Goal: Information Seeking & Learning: Check status

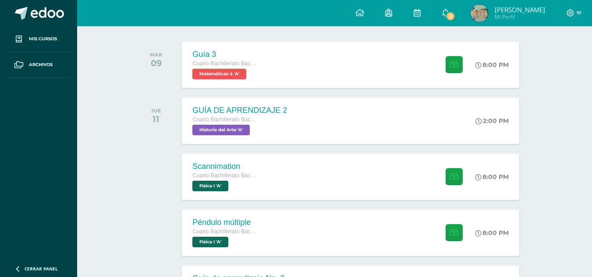
scroll to position [219, 0]
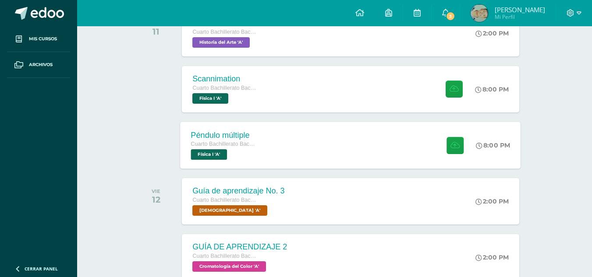
click at [355, 141] on div "Péndulo múltiple Cuarto Bachillerato Bachillerato en CCLL con Orientación en Di…" at bounding box center [351, 145] width 341 height 47
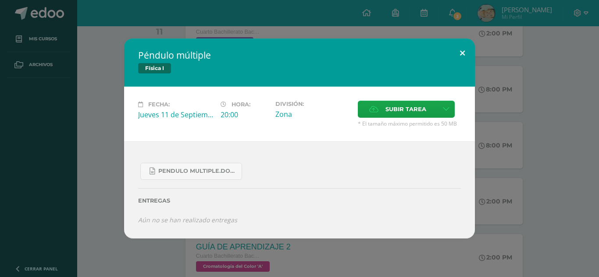
click at [454, 52] on button at bounding box center [462, 54] width 25 height 30
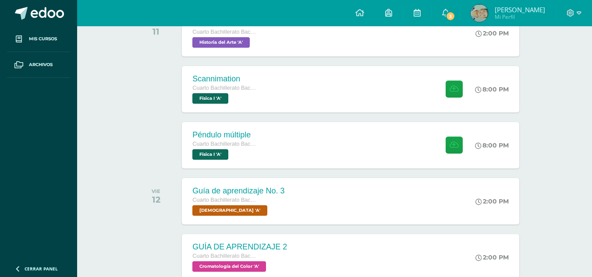
click at [424, 85] on div "Scannimation Cuarto Bachillerato Bachillerato en CCLL con Orientación en Diseño…" at bounding box center [350, 89] width 337 height 46
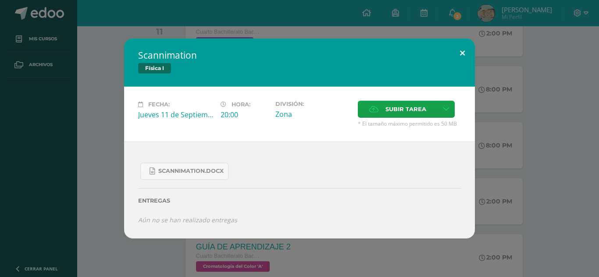
click at [464, 51] on button at bounding box center [462, 54] width 25 height 30
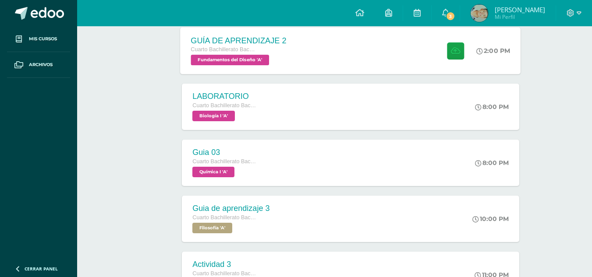
scroll to position [570, 0]
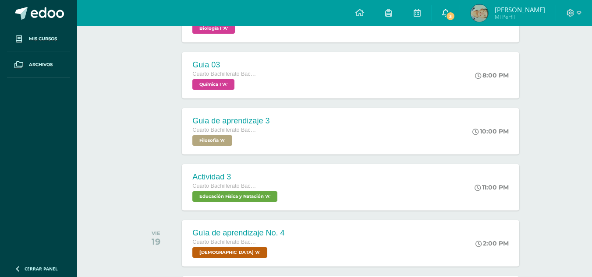
click at [449, 15] on icon at bounding box center [445, 13] width 7 height 8
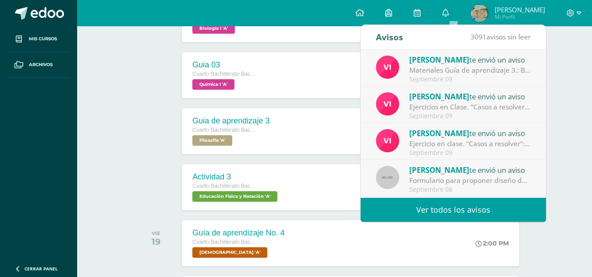
click at [461, 205] on link "Ver todos los avisos" at bounding box center [453, 210] width 185 height 24
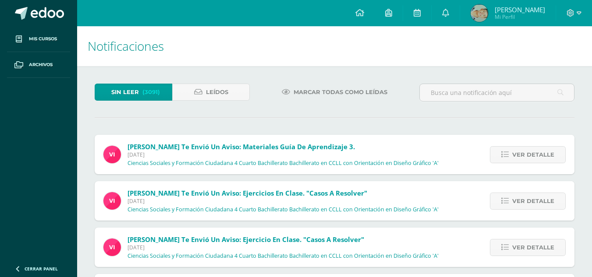
scroll to position [44, 0]
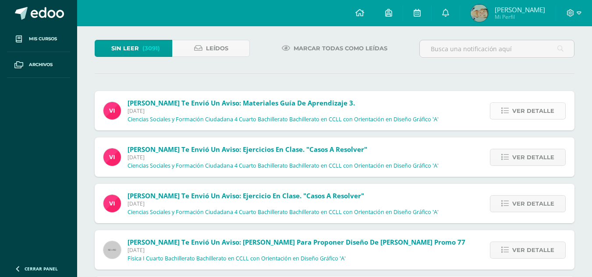
click at [493, 114] on link "Ver detalle" at bounding box center [528, 111] width 76 height 17
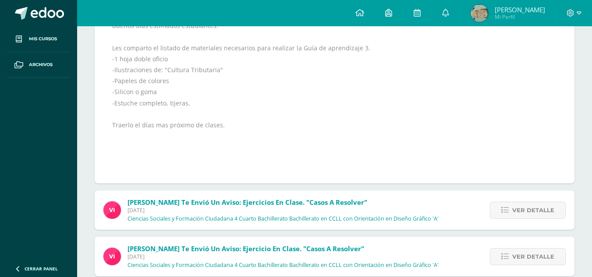
scroll to position [219, 0]
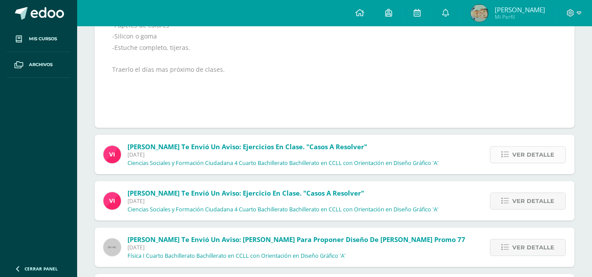
click at [520, 149] on span "Ver detalle" at bounding box center [533, 155] width 42 height 16
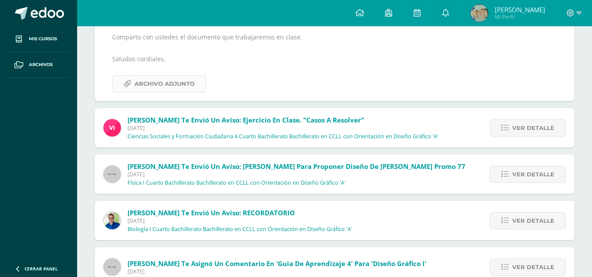
scroll to position [175, 0]
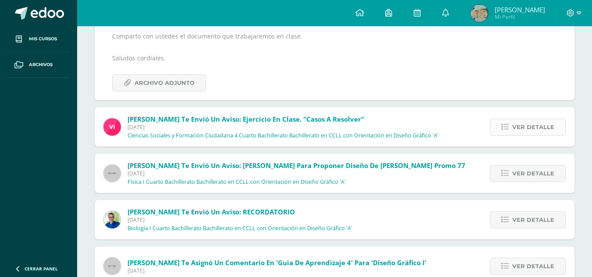
click at [532, 125] on span "Ver detalle" at bounding box center [533, 127] width 42 height 16
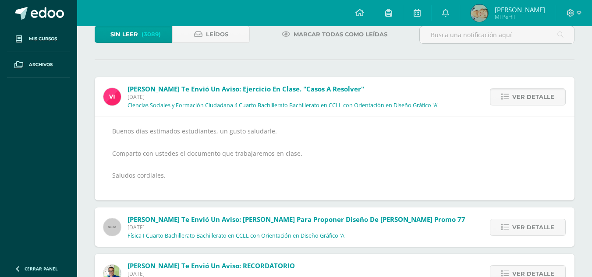
scroll to position [0, 0]
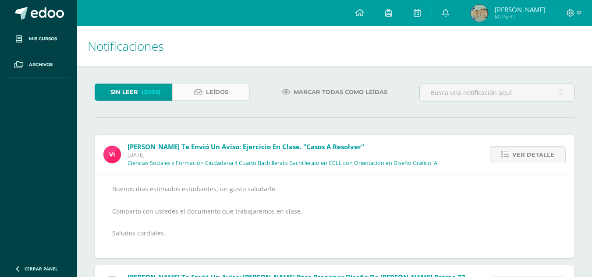
click at [216, 92] on span "Leídos" at bounding box center [217, 92] width 22 height 16
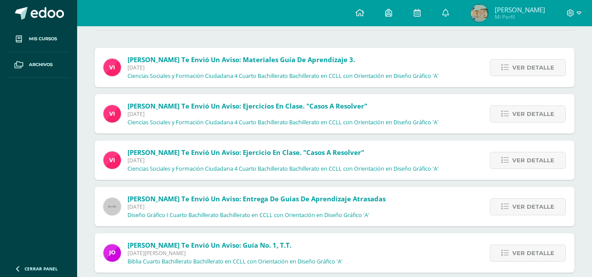
scroll to position [88, 0]
click at [491, 107] on link "Ver detalle" at bounding box center [528, 113] width 76 height 17
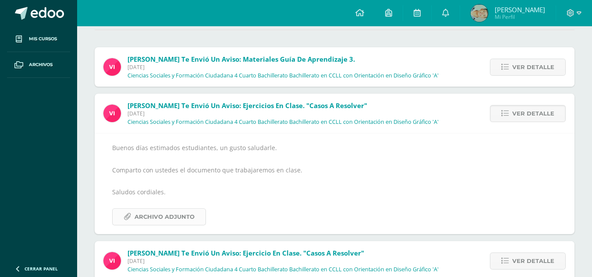
click at [169, 213] on span "Archivo Adjunto" at bounding box center [165, 217] width 60 height 16
